Goal: Transaction & Acquisition: Purchase product/service

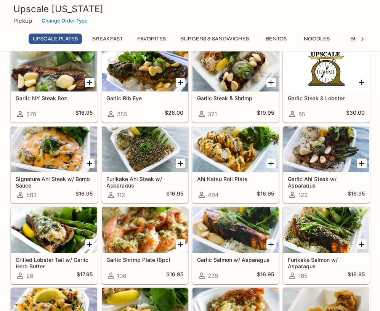
scroll to position [38, 0]
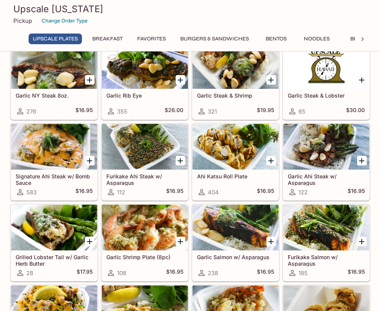
click at [268, 242] on icon "Add Garlic Salmon w/ Asparagus" at bounding box center [270, 241] width 9 height 9
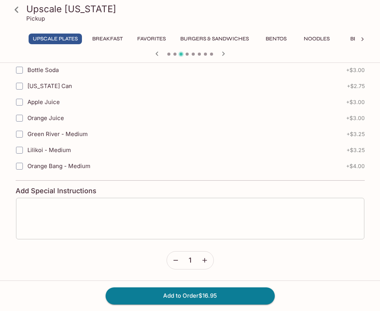
scroll to position [396, 0]
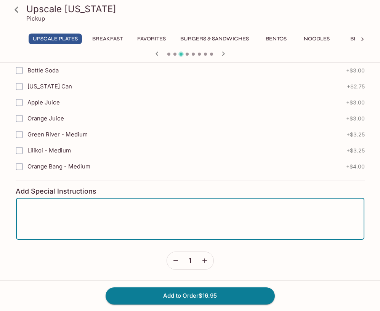
click at [170, 207] on textarea at bounding box center [189, 218] width 337 height 29
click at [78, 209] on textarea "All rice, no Mac salad please." at bounding box center [189, 218] width 337 height 29
click at [99, 207] on textarea "All rice, no Mac salad, please." at bounding box center [189, 218] width 337 height 29
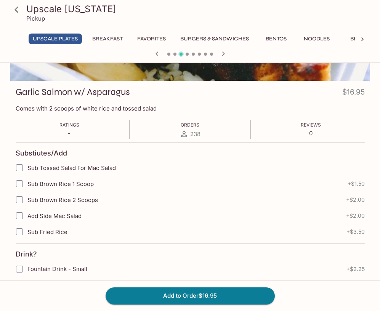
scroll to position [86, 0]
type textarea "All rice, no Mac salad please."
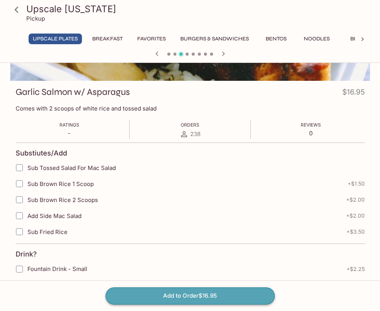
click at [147, 295] on button "Add to Order $16.95" at bounding box center [189, 295] width 169 height 17
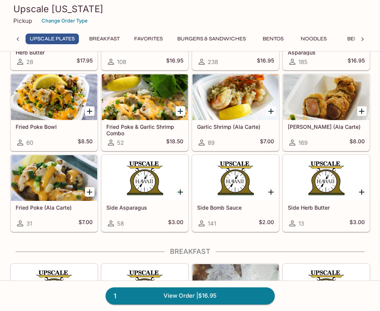
click at [355, 111] on div at bounding box center [362, 111] width 16 height 16
click at [357, 111] on icon "Add Ahi Katsu Roll (Ala Carte)" at bounding box center [361, 111] width 9 height 9
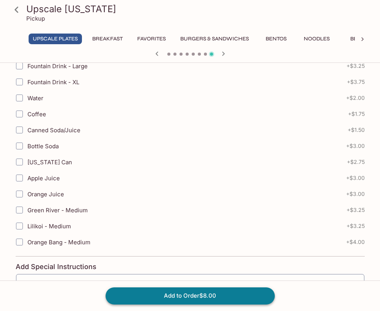
click at [172, 298] on button "Add to Order $8.00" at bounding box center [189, 295] width 169 height 17
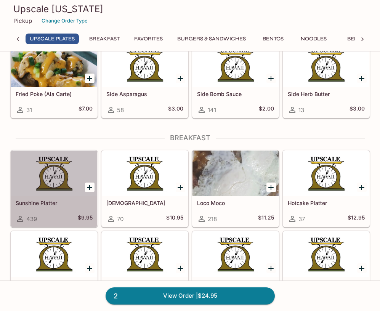
click at [56, 172] on div at bounding box center [54, 173] width 86 height 46
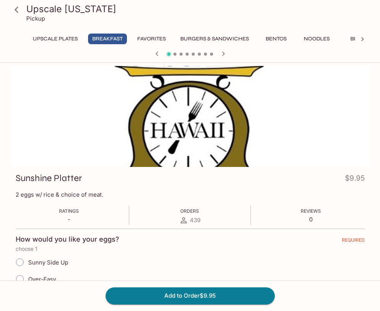
click at [48, 33] on div "Upscale [US_STATE] Pickup UPSCALE Plates Breakfast Favorites Burgers & Sandwich…" at bounding box center [189, 30] width 365 height 60
click at [45, 38] on button "UPSCALE Plates" at bounding box center [55, 39] width 53 height 11
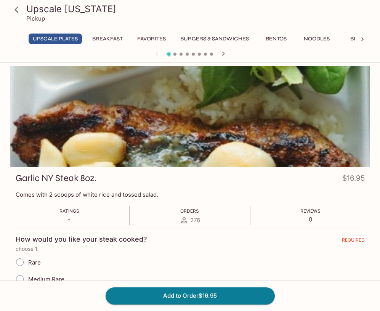
click at [64, 41] on button "UPSCALE Plates" at bounding box center [55, 39] width 53 height 11
click at [40, 6] on h3 "Upscale [US_STATE]" at bounding box center [196, 9] width 340 height 12
click at [19, 10] on icon at bounding box center [16, 9] width 13 height 13
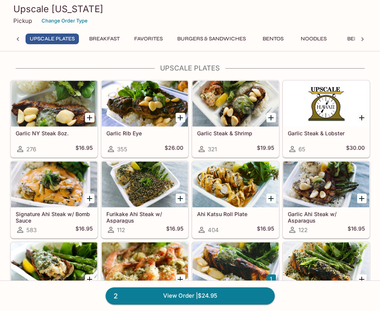
click at [283, 37] on button "Bentos" at bounding box center [273, 39] width 34 height 11
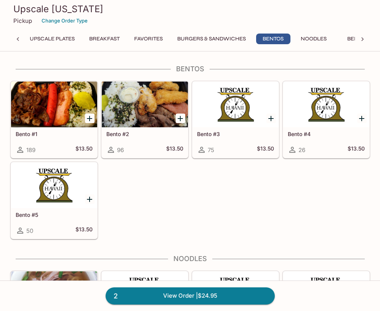
click at [56, 98] on div at bounding box center [54, 104] width 86 height 46
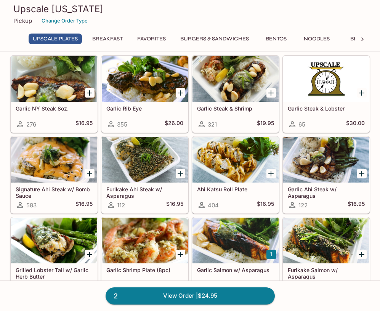
scroll to position [25, 0]
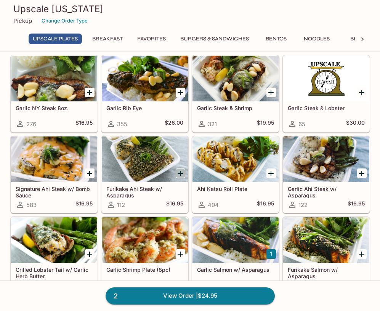
click at [182, 172] on icon "Add Furikake Ahi Steak w/ Asparagus" at bounding box center [180, 173] width 9 height 9
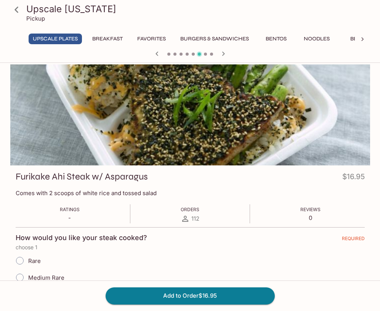
scroll to position [3, 0]
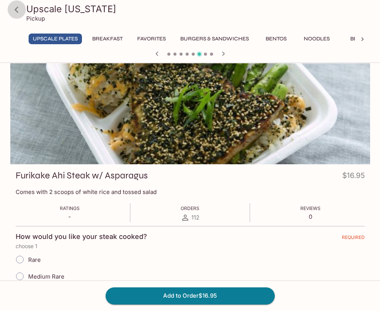
click at [22, 7] on icon at bounding box center [16, 9] width 13 height 13
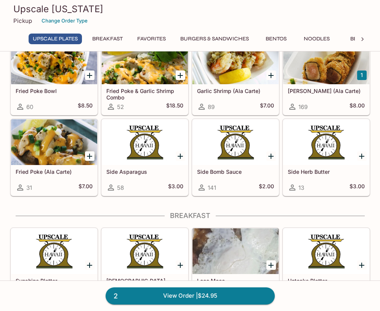
scroll to position [284, 0]
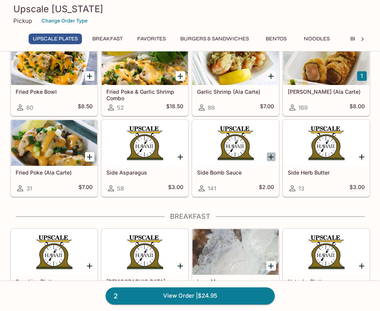
click at [273, 154] on icon "Add Side Bomb Sauce" at bounding box center [270, 156] width 9 height 9
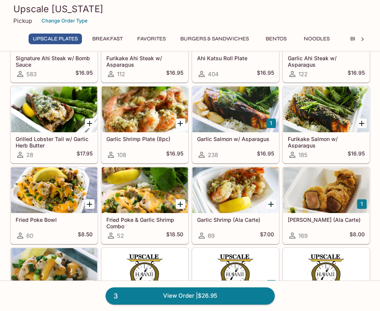
scroll to position [156, 0]
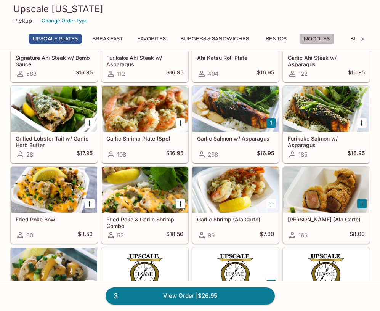
click at [310, 37] on button "Noodles" at bounding box center [316, 39] width 34 height 11
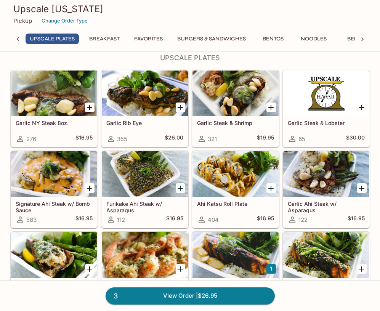
scroll to position [9, 0]
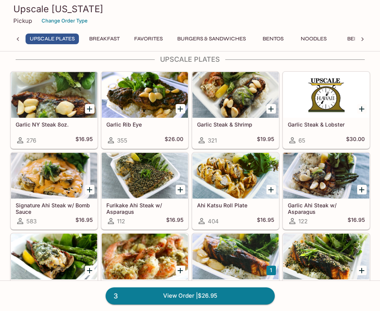
click at [250, 110] on div at bounding box center [235, 95] width 86 height 46
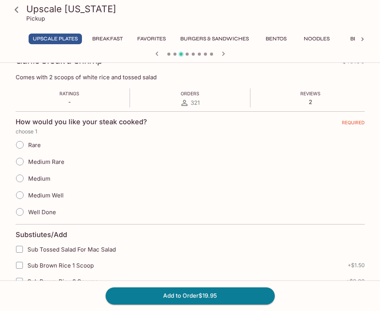
scroll to position [120, 0]
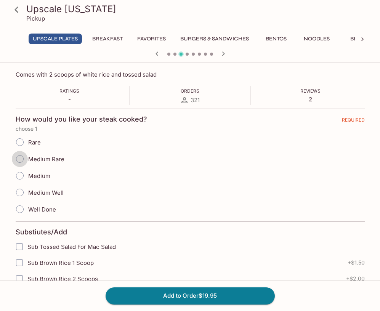
click at [20, 160] on input "Medium Rare" at bounding box center [20, 159] width 16 height 16
radio input "true"
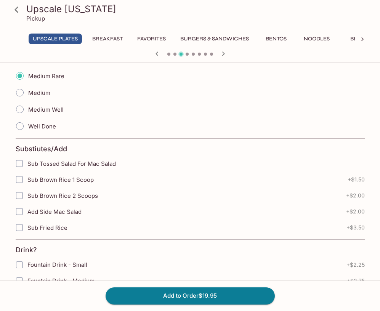
scroll to position [204, 0]
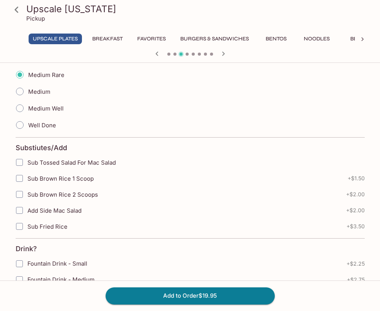
click at [19, 223] on input "Sub Fried Rice" at bounding box center [19, 226] width 15 height 15
checkbox input "true"
click at [19, 209] on input "Add Side Mac Salad" at bounding box center [19, 210] width 15 height 15
checkbox input "true"
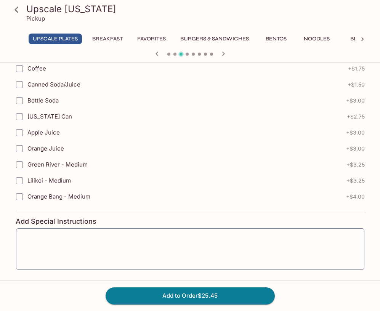
scroll to position [505, 0]
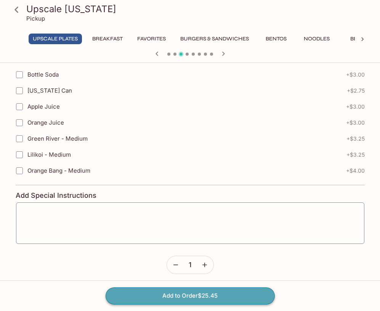
click at [156, 294] on button "Add to Order $25.45" at bounding box center [189, 295] width 169 height 17
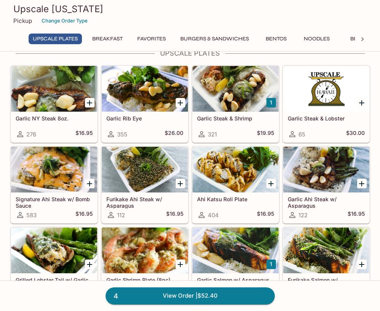
scroll to position [7, 0]
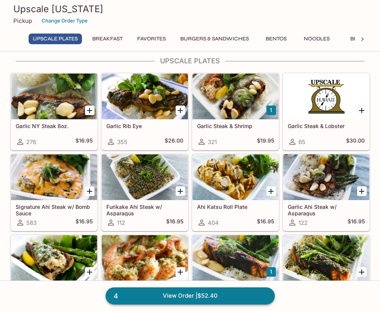
click at [202, 292] on link "4 View Order | $52.40" at bounding box center [189, 295] width 169 height 17
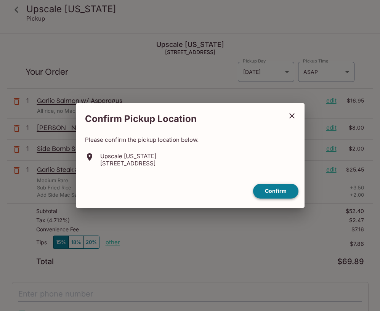
click at [267, 194] on button "Confirm" at bounding box center [275, 190] width 45 height 15
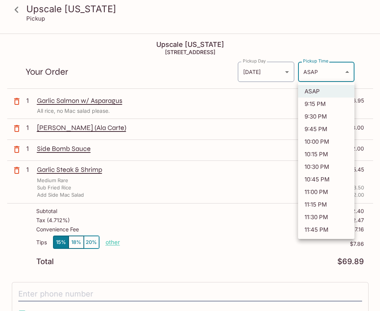
click at [319, 76] on body "Upscale [US_STATE] Pickup Upscale [US_STATE] [STREET_ADDRESS] Your Order Pickup…" at bounding box center [190, 189] width 380 height 311
click at [321, 168] on li "10:30 PM" at bounding box center [326, 166] width 56 height 13
type input "[DATE]T08:30:35.000000Z"
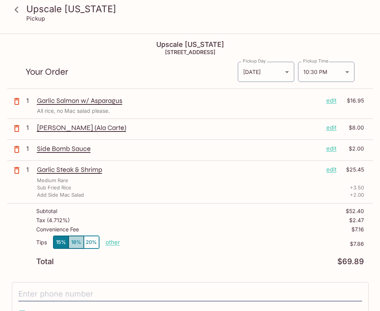
click at [78, 242] on button "18%" at bounding box center [76, 242] width 15 height 13
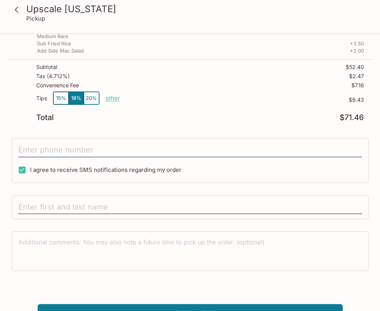
scroll to position [144, 0]
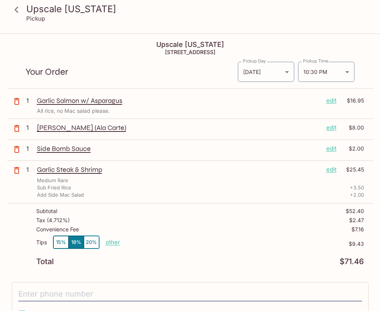
type input "[PERSON_NAME]"
click at [84, 239] on button "20%" at bounding box center [91, 242] width 15 height 13
click at [17, 12] on icon at bounding box center [16, 9] width 4 height 6
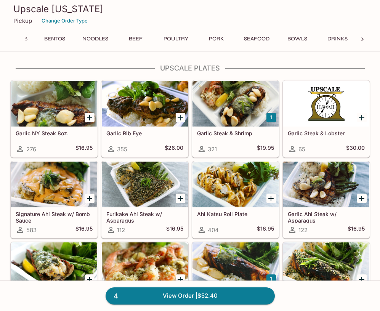
scroll to position [0, 223]
click at [265, 38] on button "Seafood" at bounding box center [256, 39] width 34 height 11
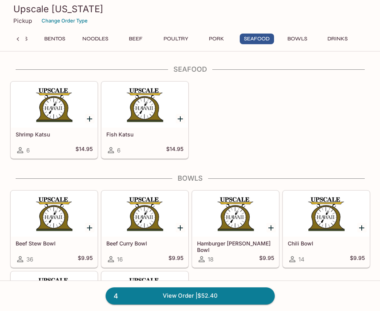
scroll to position [2674, 0]
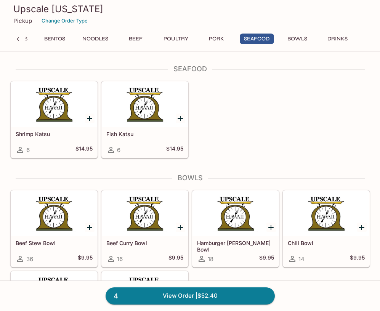
click at [337, 38] on button "Drinks" at bounding box center [337, 39] width 34 height 11
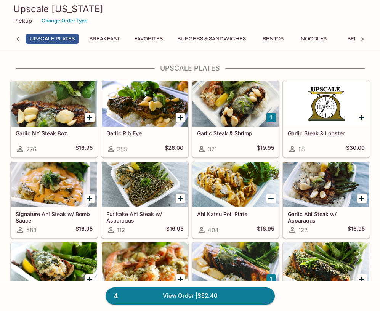
scroll to position [0, 0]
click at [155, 301] on link "4 View Order | $52.40" at bounding box center [189, 295] width 169 height 17
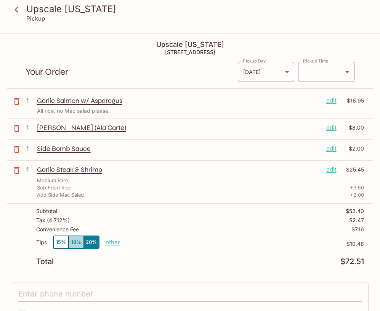
click at [74, 247] on button "18%" at bounding box center [76, 242] width 15 height 13
click at [63, 242] on button "15%" at bounding box center [60, 242] width 15 height 13
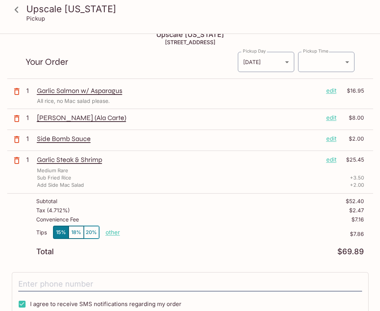
scroll to position [11, 0]
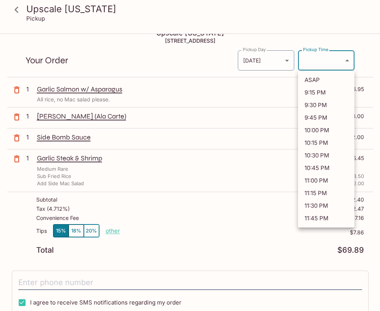
click at [321, 65] on body "Upscale [US_STATE] Pickup Upscale [US_STATE] [STREET_ADDRESS] Your Order Pickup…" at bounding box center [190, 178] width 380 height 311
click at [307, 158] on li "10:30 PM" at bounding box center [326, 155] width 56 height 13
type input "[DATE]T08:30:51.000000Z"
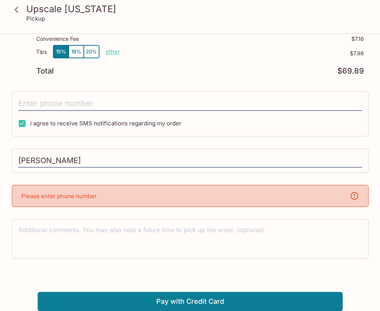
scroll to position [190, 0]
click at [23, 126] on input "I agree to receive SMS notifications regarding my order" at bounding box center [21, 123] width 15 height 15
checkbox input "false"
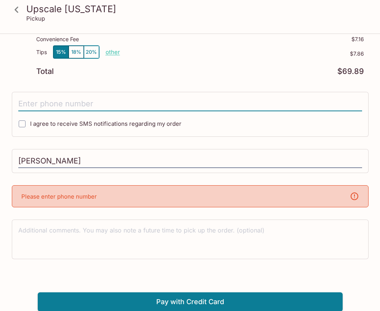
type input "[PHONE_NUMBER]"
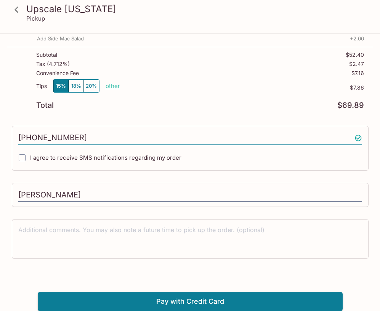
scroll to position [156, 0]
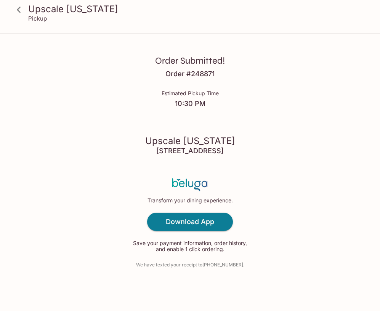
click at [24, 9] on icon at bounding box center [18, 9] width 13 height 13
